Goal: Answer question/provide support

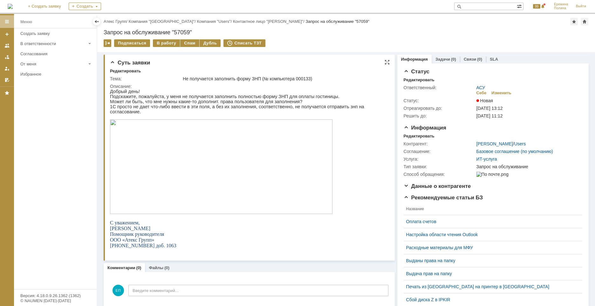
click at [183, 151] on img at bounding box center [221, 167] width 223 height 95
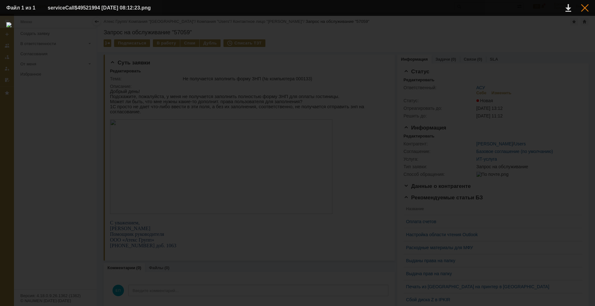
click at [588, 8] on div at bounding box center [585, 8] width 8 height 8
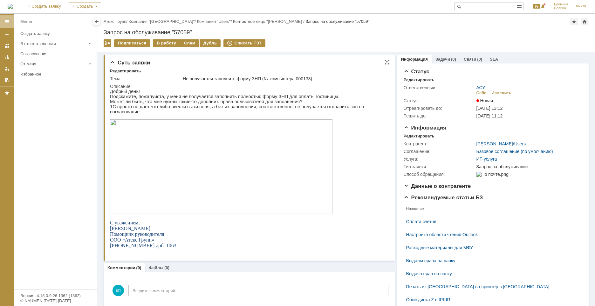
click at [307, 99] on p "Подскажите, пожалуйста, у меня не получается заполнить полностью форму ЗНП для …" at bounding box center [246, 96] width 272 height 5
click at [163, 43] on div "В работу" at bounding box center [166, 43] width 27 height 8
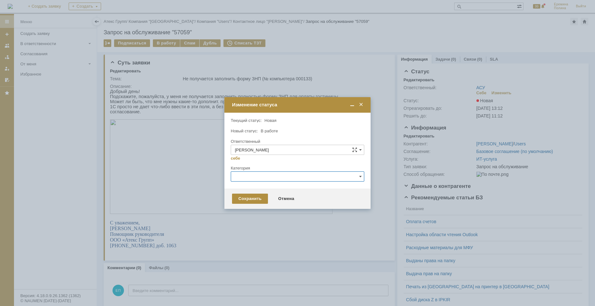
click at [275, 174] on input "text" at bounding box center [298, 177] width 134 height 10
click at [240, 202] on div "1С" at bounding box center [297, 199] width 133 height 10
click at [242, 196] on div "Сохранить" at bounding box center [250, 199] width 36 height 10
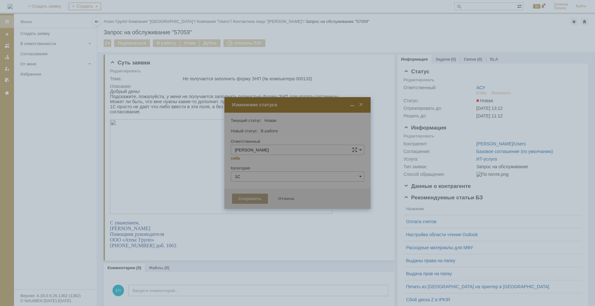
type input "1С"
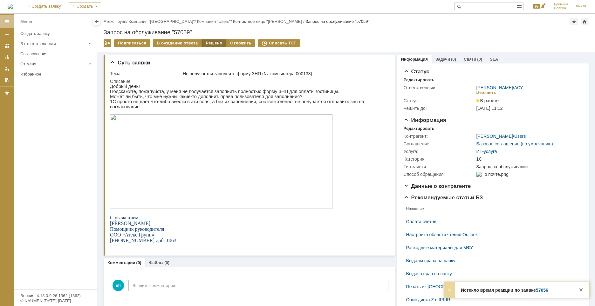
click at [210, 43] on div "Решено" at bounding box center [214, 43] width 24 height 8
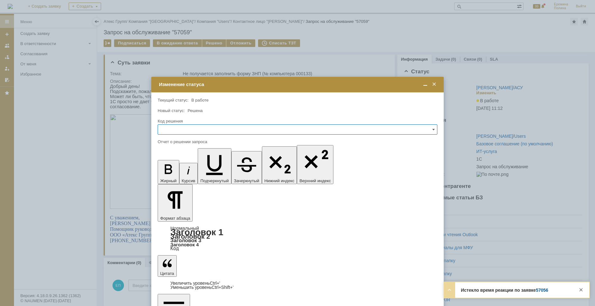
click at [271, 129] on input "text" at bounding box center [298, 130] width 280 height 10
click at [173, 174] on span "Решено" at bounding box center [297, 172] width 271 height 5
type input "Решено"
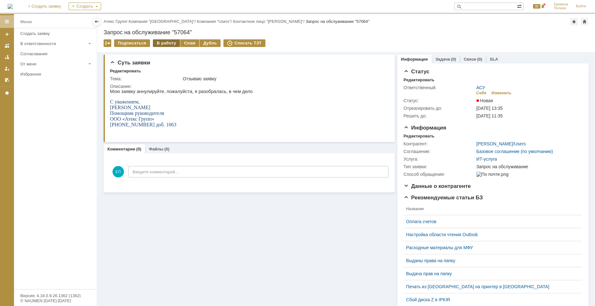
click at [166, 42] on div "В работу" at bounding box center [166, 43] width 27 height 8
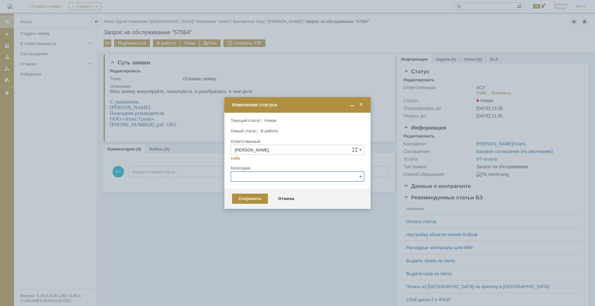
click at [265, 176] on input "text" at bounding box center [298, 177] width 134 height 10
click at [249, 199] on span "1С" at bounding box center [297, 198] width 125 height 5
type input "1С"
click at [245, 201] on div "Сохранить" at bounding box center [250, 199] width 36 height 10
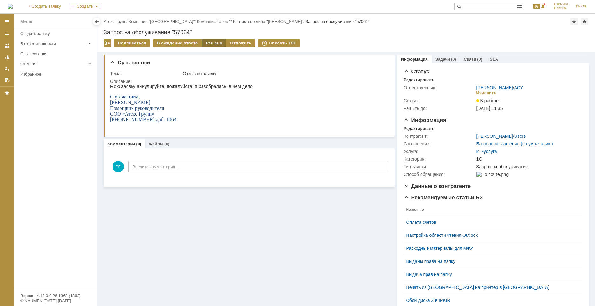
click at [214, 43] on div "Решено" at bounding box center [214, 43] width 24 height 8
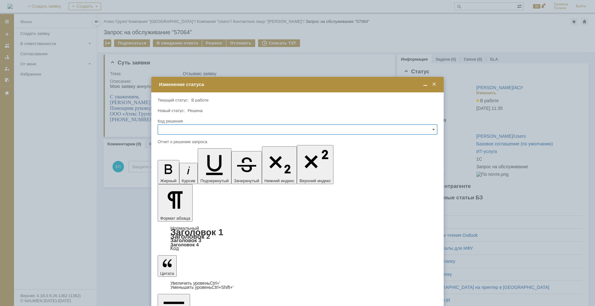
click at [183, 125] on input "text" at bounding box center [298, 130] width 280 height 10
click at [176, 173] on span "Решено" at bounding box center [297, 172] width 271 height 5
type input "Решено"
